Goal: Find specific page/section: Find specific page/section

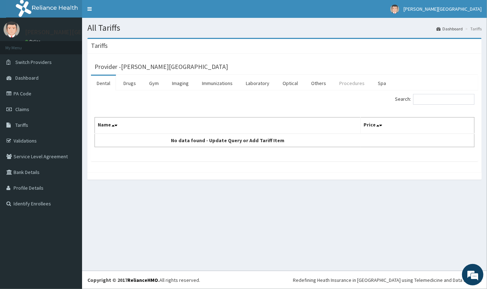
click at [339, 83] on link "Procedures" at bounding box center [352, 83] width 37 height 15
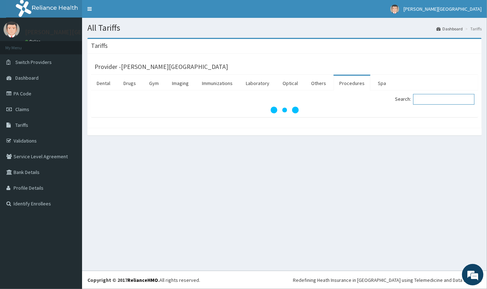
click at [427, 100] on input "Search:" at bounding box center [443, 99] width 61 height 11
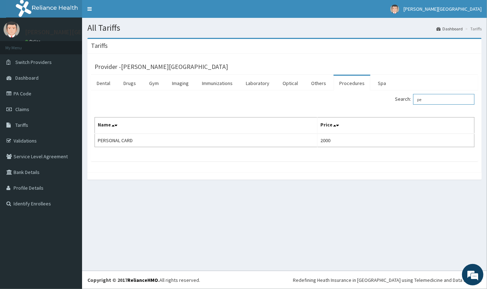
type input "p"
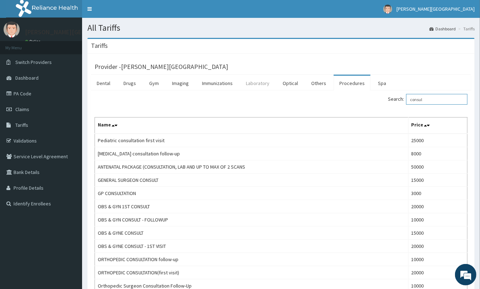
type input "consul"
click at [256, 86] on link "Laboratory" at bounding box center [257, 83] width 35 height 15
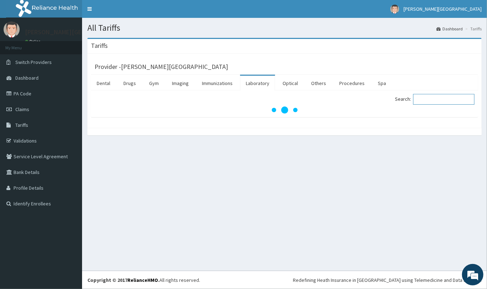
click at [429, 100] on input "Search:" at bounding box center [443, 99] width 61 height 11
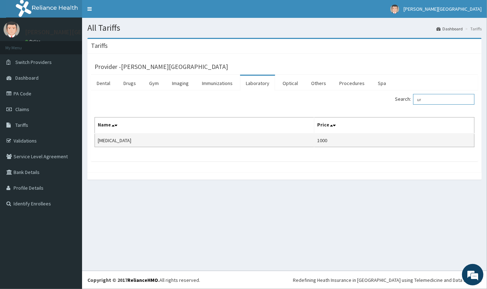
type input "u"
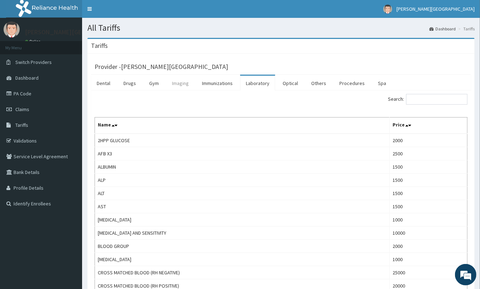
click at [174, 85] on link "Imaging" at bounding box center [180, 83] width 28 height 15
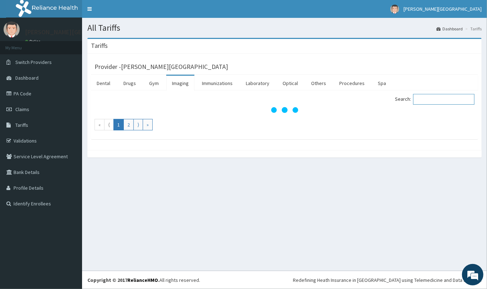
click at [426, 98] on input "Search:" at bounding box center [443, 99] width 61 height 11
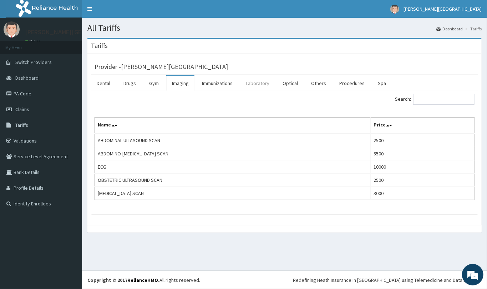
click at [263, 81] on link "Laboratory" at bounding box center [257, 83] width 35 height 15
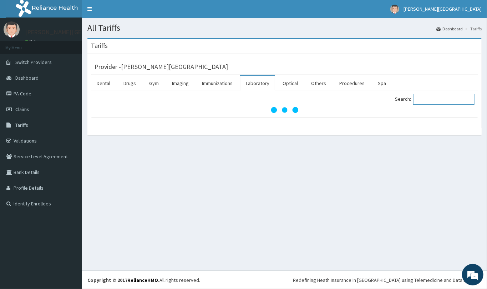
click at [435, 97] on input "Search:" at bounding box center [443, 99] width 61 height 11
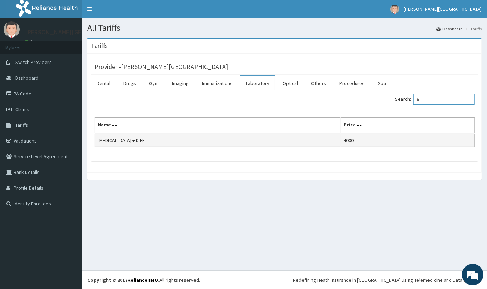
type input "f"
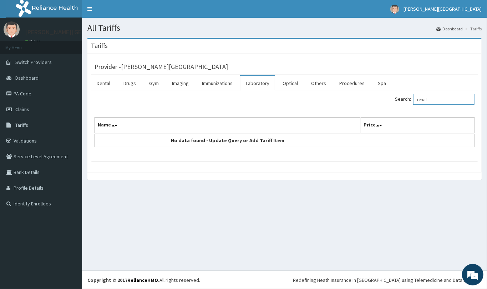
type input "renal"
click at [257, 86] on link "Laboratory" at bounding box center [257, 83] width 35 height 15
click at [422, 98] on input "Search:" at bounding box center [443, 99] width 61 height 11
type input "e"
type input "e/u"
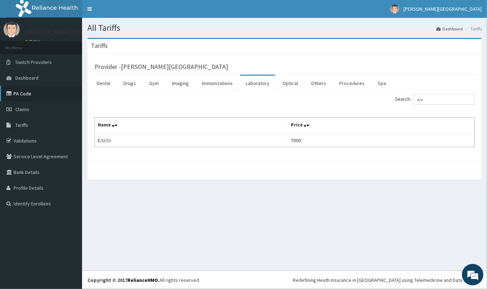
click at [34, 96] on link "PA Code" at bounding box center [41, 94] width 82 height 16
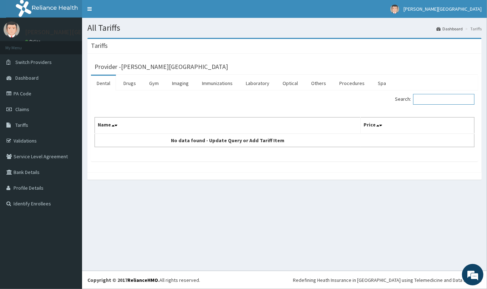
click at [425, 100] on input "Search:" at bounding box center [443, 99] width 61 height 11
type input "diaZE"
click at [131, 83] on link "Drugs" at bounding box center [130, 83] width 24 height 15
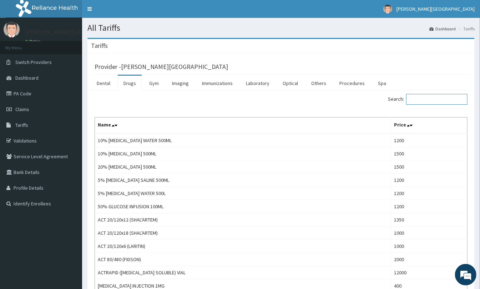
click at [423, 99] on input "Search:" at bounding box center [436, 99] width 61 height 11
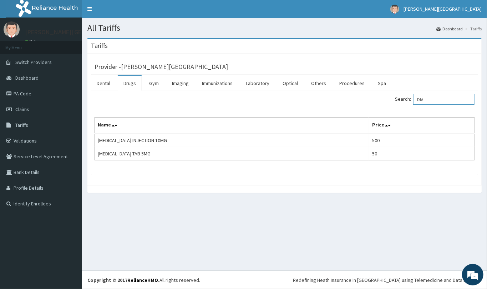
type input "DIA"
click at [26, 95] on link "PA Code" at bounding box center [41, 94] width 82 height 16
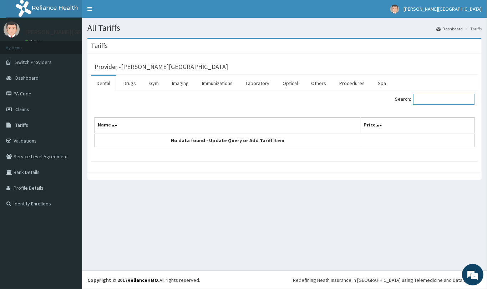
click at [429, 99] on input "Search:" at bounding box center [443, 99] width 61 height 11
type input "mala"
click at [261, 85] on link "Laboratory" at bounding box center [257, 83] width 35 height 15
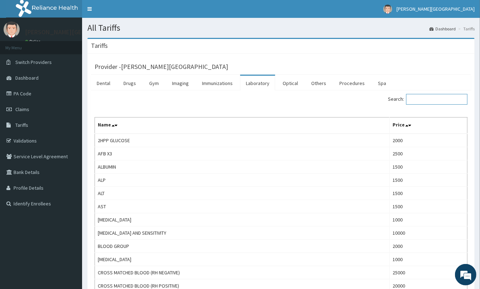
click at [416, 97] on input "Search:" at bounding box center [436, 99] width 61 height 11
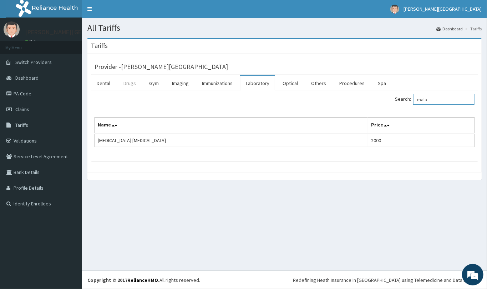
type input "mala"
click at [130, 85] on link "Drugs" at bounding box center [130, 83] width 24 height 15
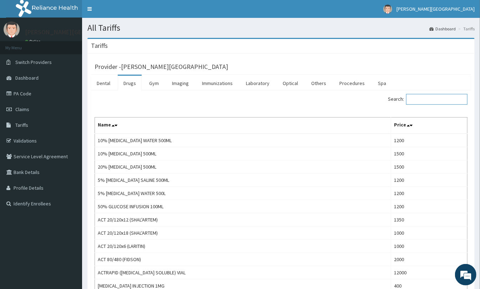
click at [423, 101] on input "Search:" at bounding box center [436, 99] width 61 height 11
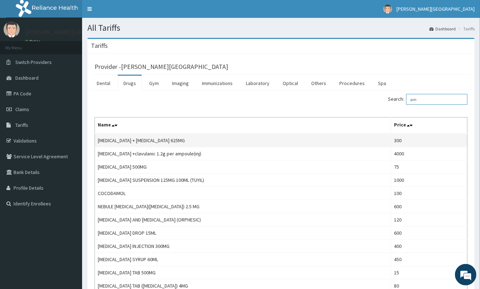
type input "a"
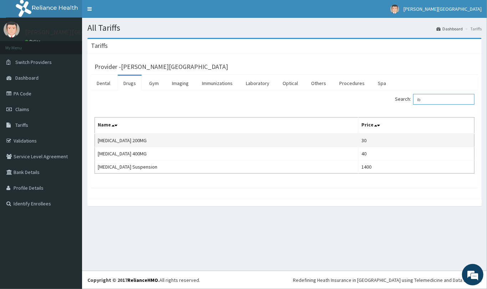
type input "i"
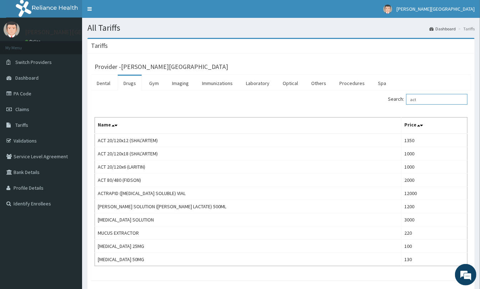
type input "act"
